Goal: Task Accomplishment & Management: Use online tool/utility

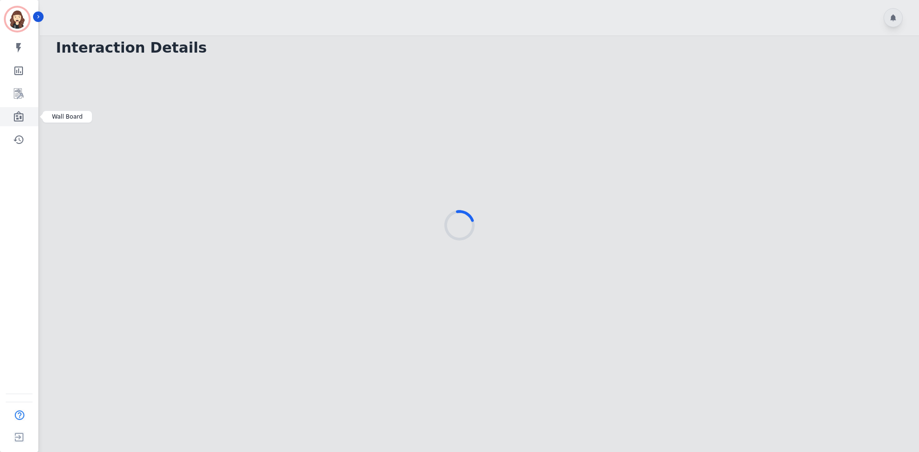
click at [17, 115] on icon "Sidebar" at bounding box center [18, 116] width 11 height 11
